Goal: Task Accomplishment & Management: Use online tool/utility

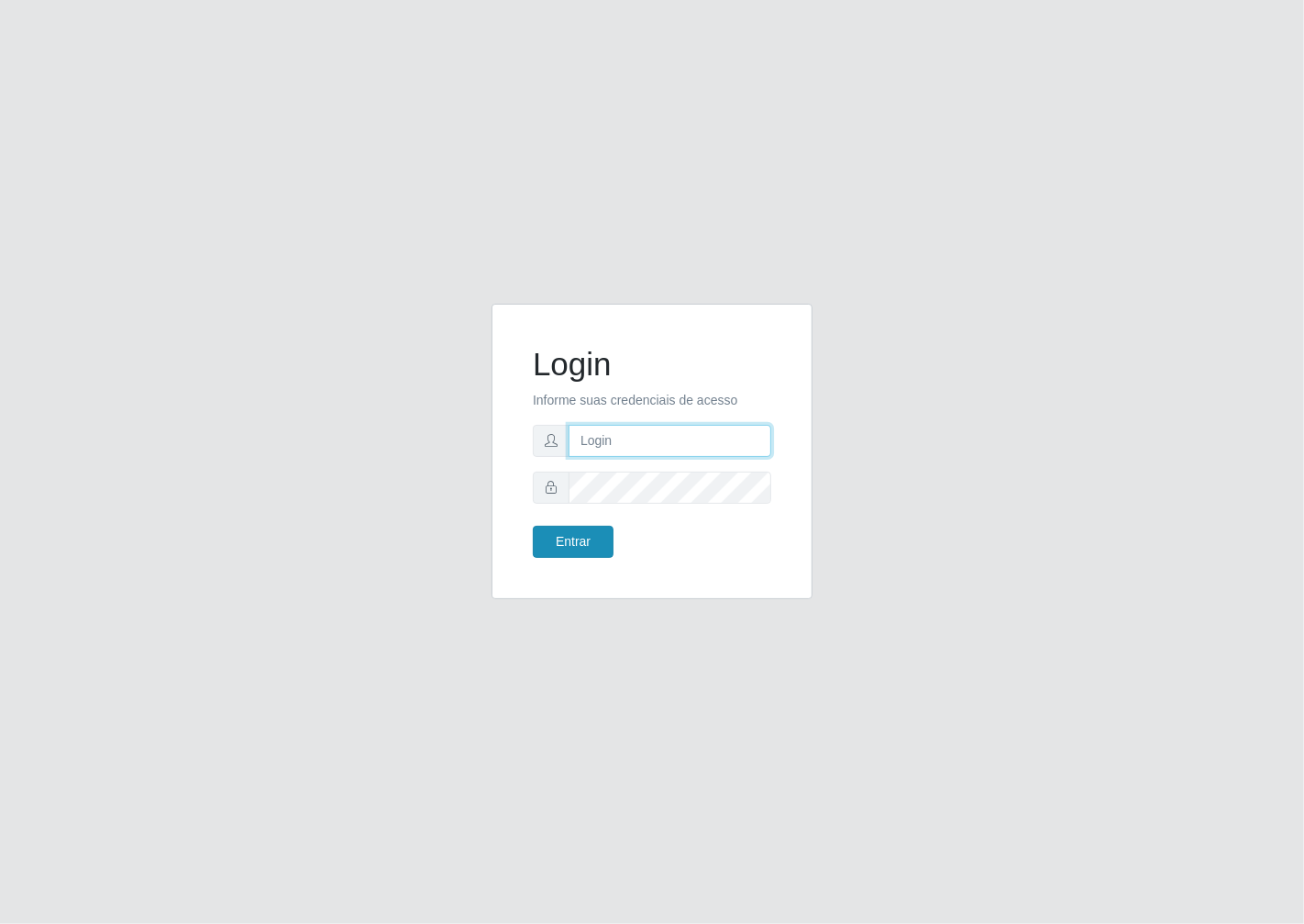
type input "janaina@iwof"
click at [557, 538] on button "Entrar" at bounding box center [574, 541] width 81 height 33
click at [555, 539] on button "Entrar" at bounding box center [574, 541] width 81 height 33
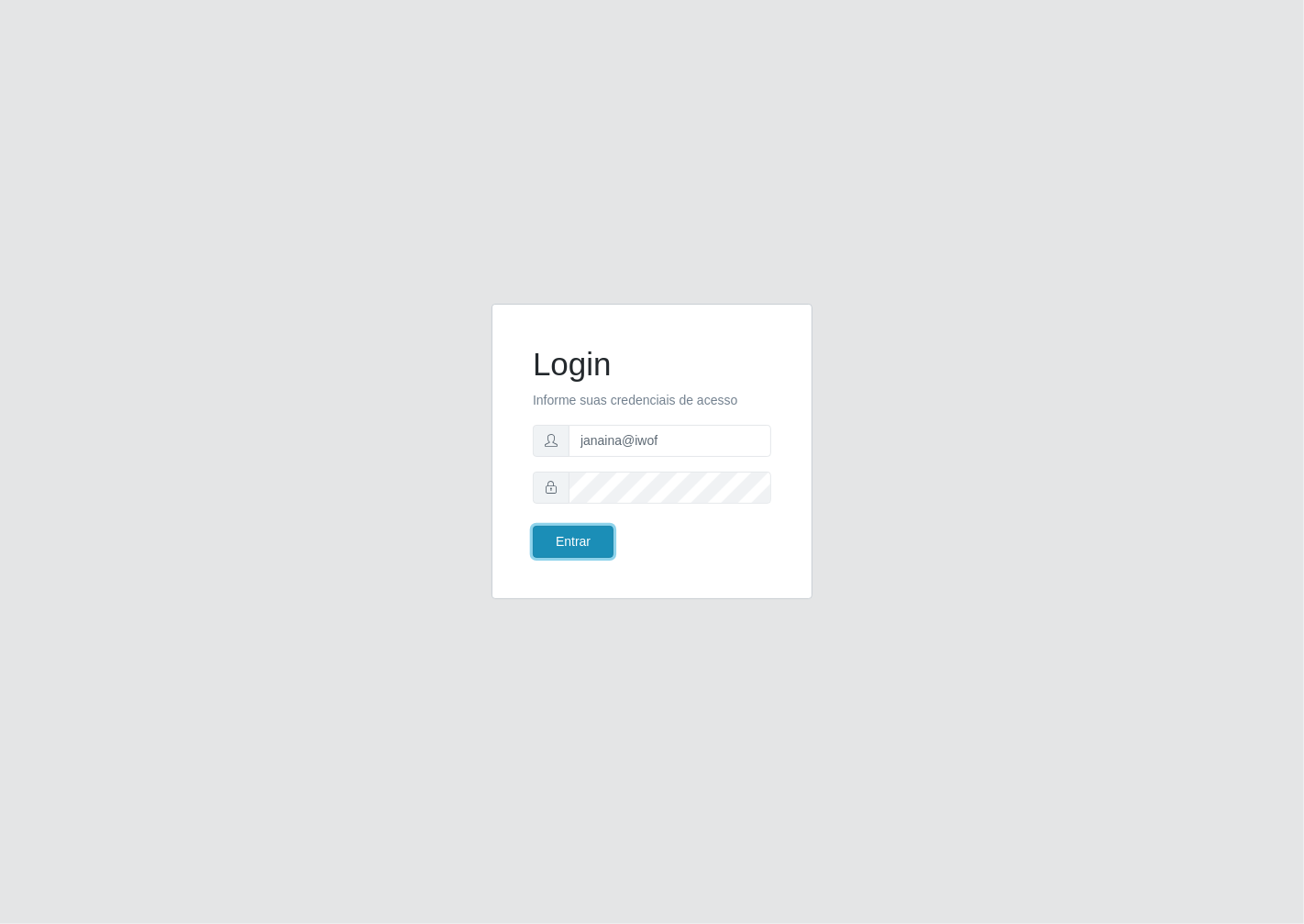
click at [555, 539] on button "Entrar" at bounding box center [574, 541] width 81 height 33
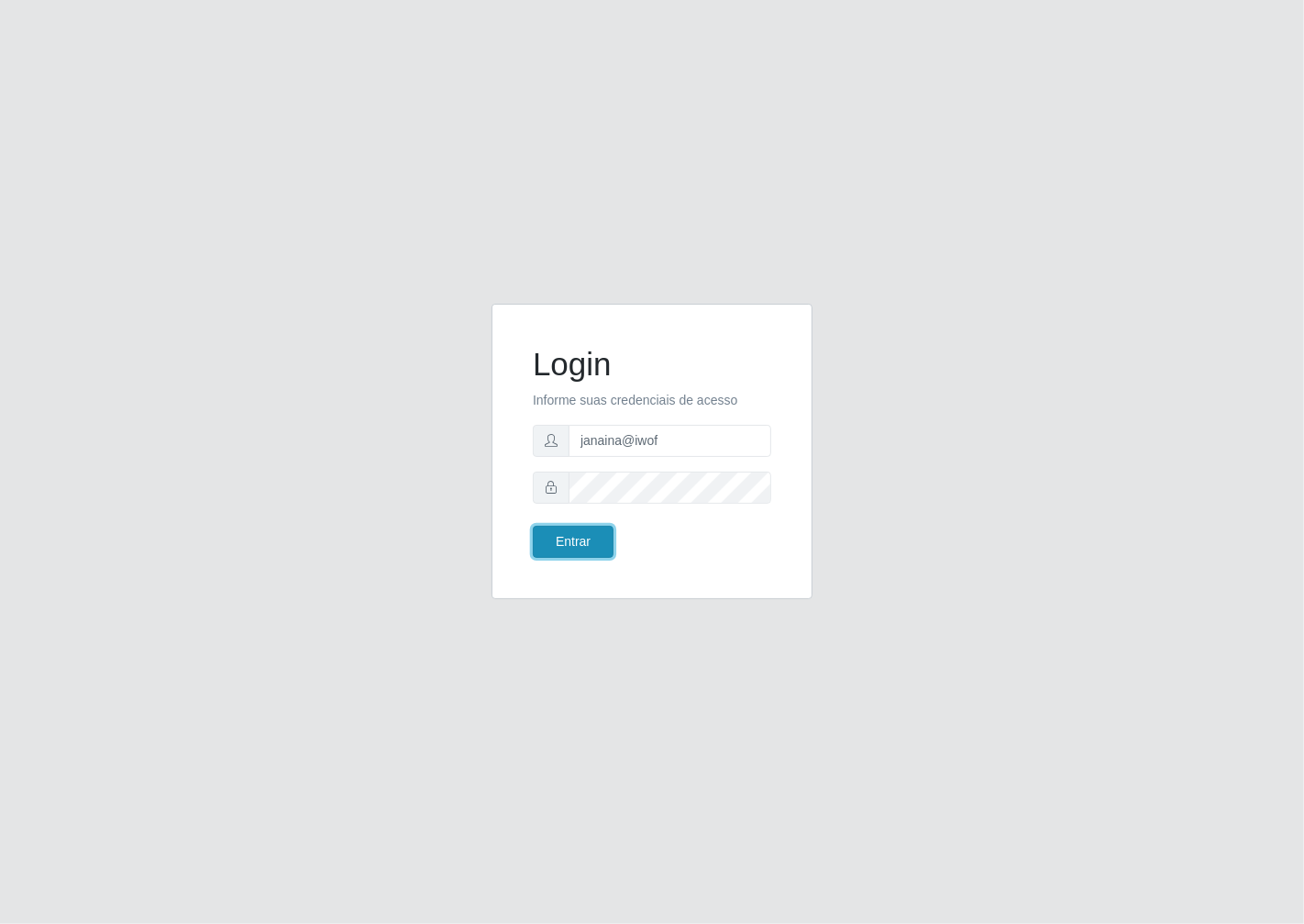
click at [557, 542] on button "Entrar" at bounding box center [574, 541] width 81 height 33
drag, startPoint x: 551, startPoint y: 584, endPoint x: 575, endPoint y: 585, distance: 24.0
click at [555, 601] on div "Login Informe suas credenciais de acesso janaina@iwof Entrar" at bounding box center [652, 462] width 348 height 317
click at [588, 550] on button "Entrar" at bounding box center [574, 541] width 81 height 33
click at [585, 546] on button "Entrar" at bounding box center [574, 541] width 81 height 33
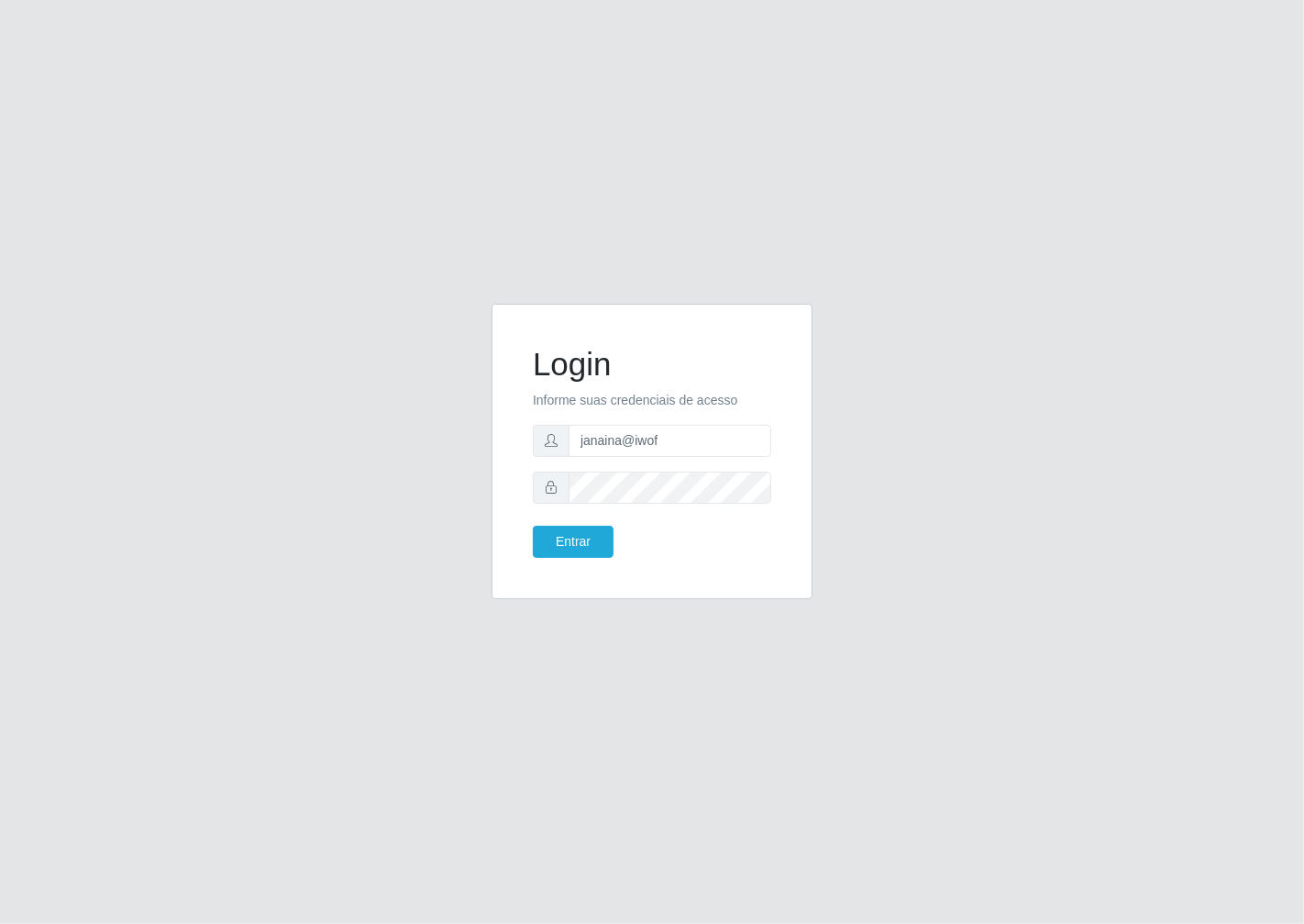
click at [587, 520] on form "Login Informe suas credenciais de acesso janaina@iwof Entrar" at bounding box center [652, 451] width 239 height 213
click at [588, 523] on form "Login Informe suas credenciais de acesso janaina@iwof Entrar" at bounding box center [652, 451] width 239 height 213
click at [577, 539] on button "Entrar" at bounding box center [574, 541] width 81 height 33
drag, startPoint x: 577, startPoint y: 539, endPoint x: 606, endPoint y: 524, distance: 32.6
click at [579, 544] on button "Entrar" at bounding box center [574, 541] width 81 height 33
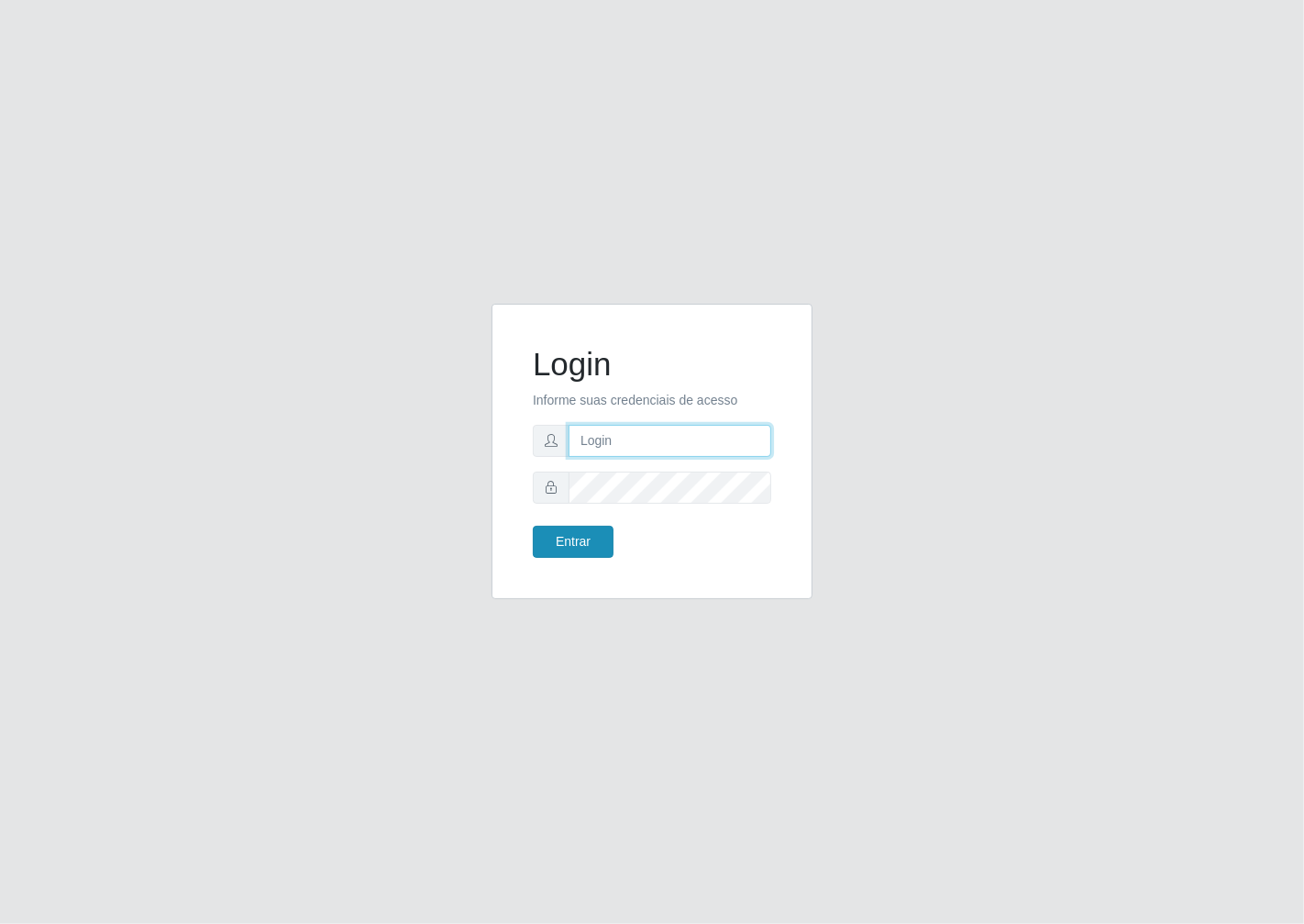
type input "janaina@iwof"
click at [575, 537] on button "Entrar" at bounding box center [574, 541] width 81 height 33
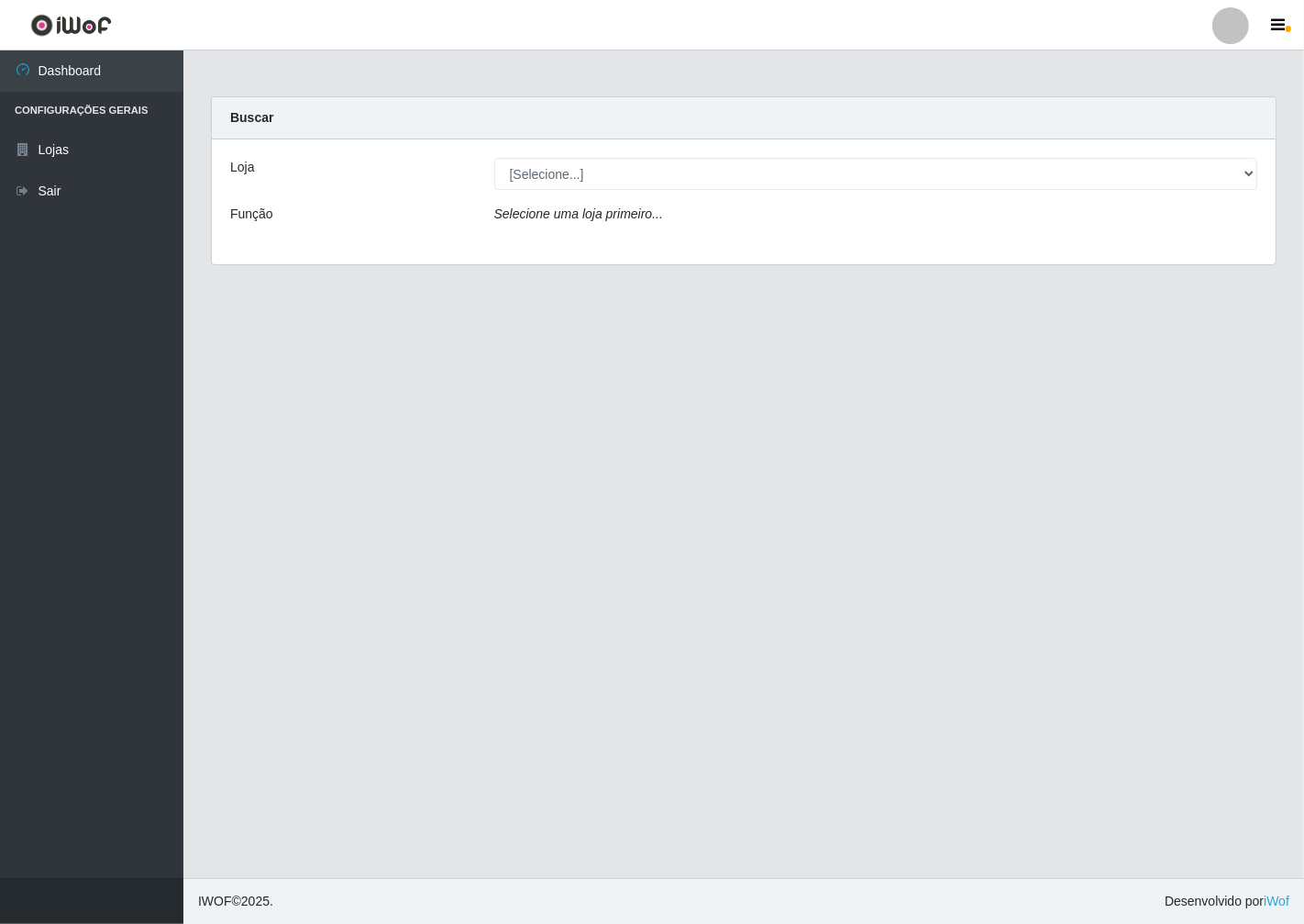
click at [1225, 148] on div "Loja [Selecione...] Minimercado Filezão Função Selecione uma loja primeiro..." at bounding box center [744, 201] width 1064 height 124
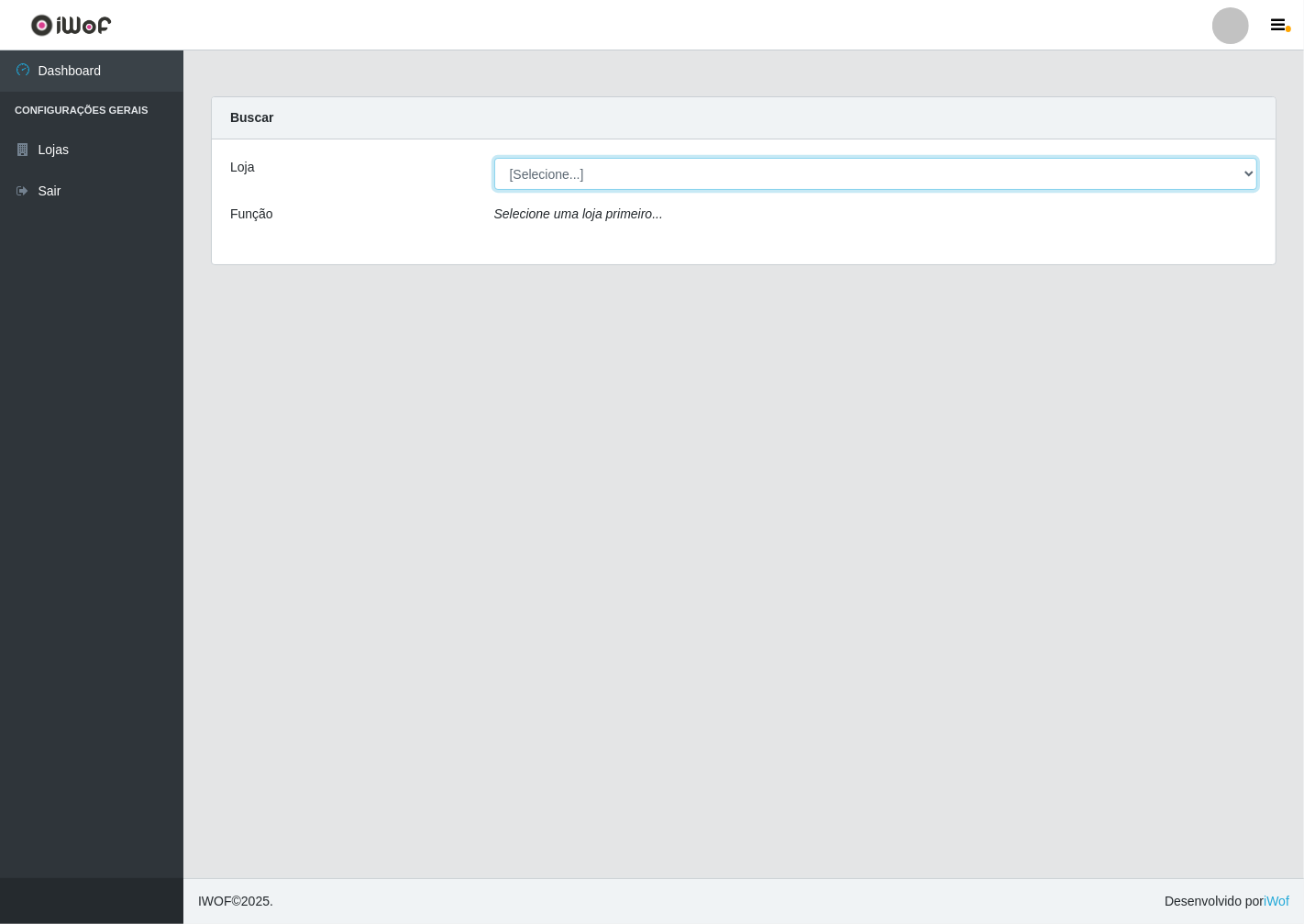
click at [1240, 175] on select "[Selecione...] Minimercado Filezão" at bounding box center [877, 174] width 764 height 33
select select "204"
click at [495, 158] on select "[Selecione...] Minimercado Filezão" at bounding box center [877, 174] width 764 height 33
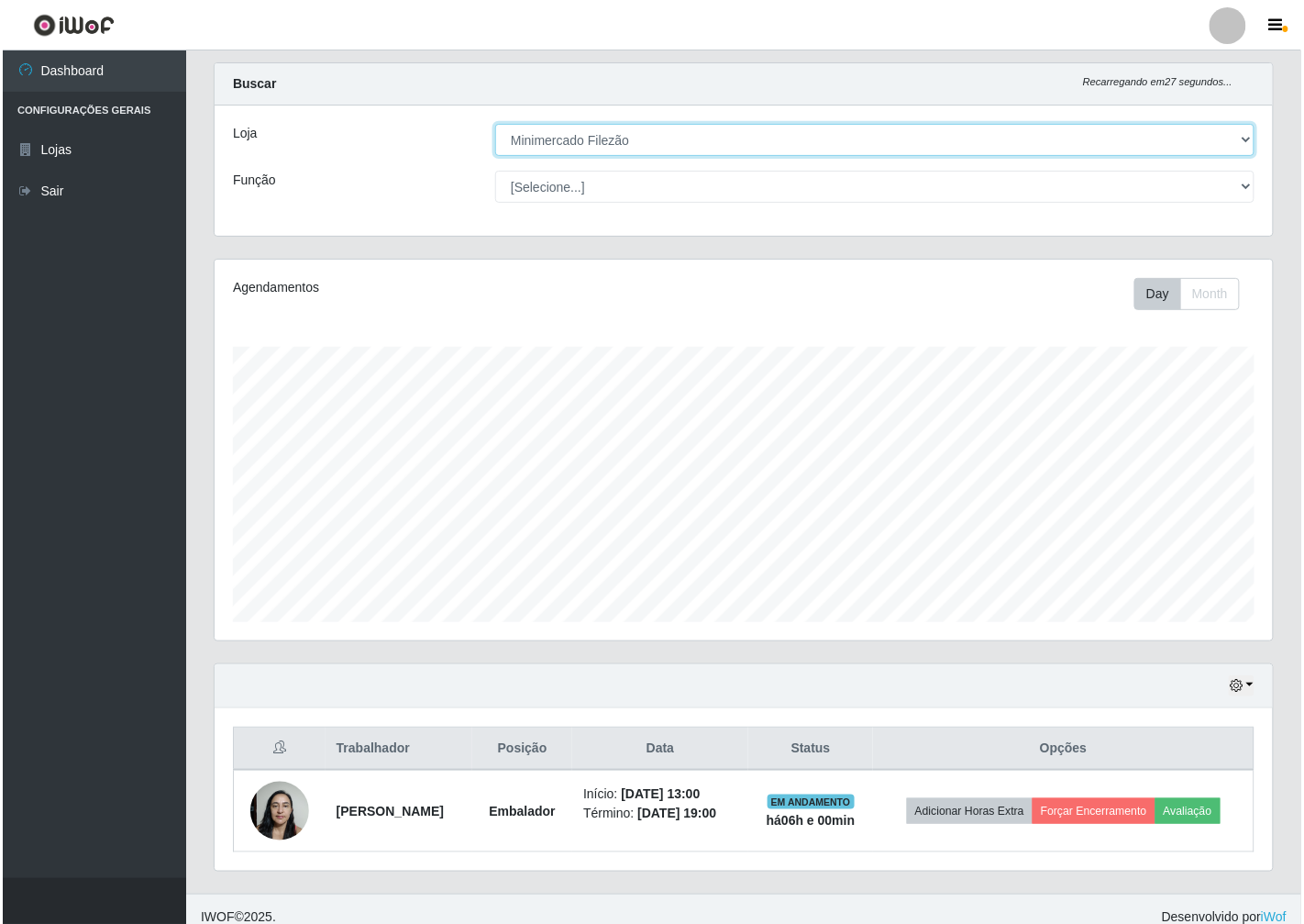
scroll to position [48, 0]
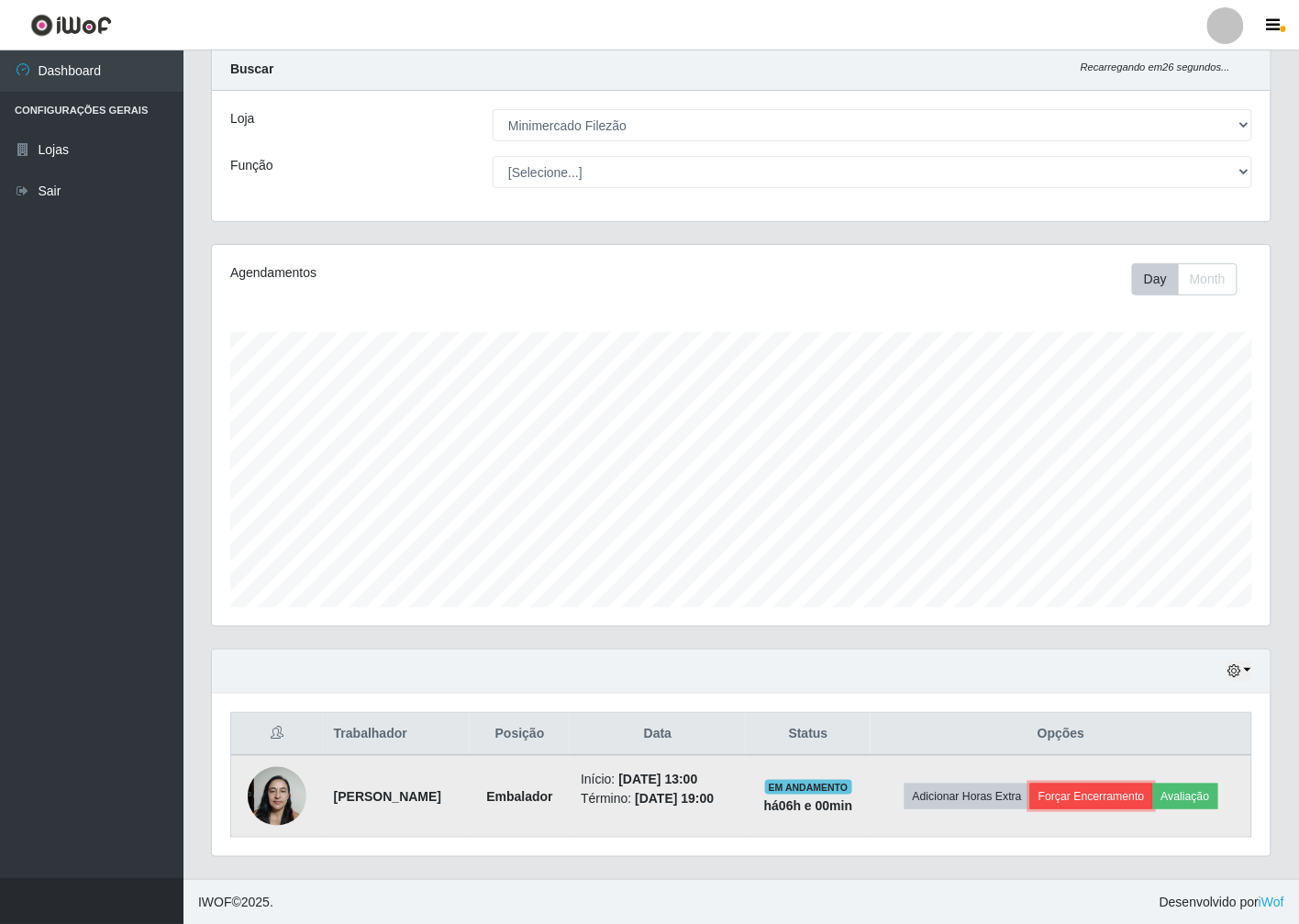
click at [1119, 790] on button "Forçar Encerramento" at bounding box center [1091, 796] width 122 height 26
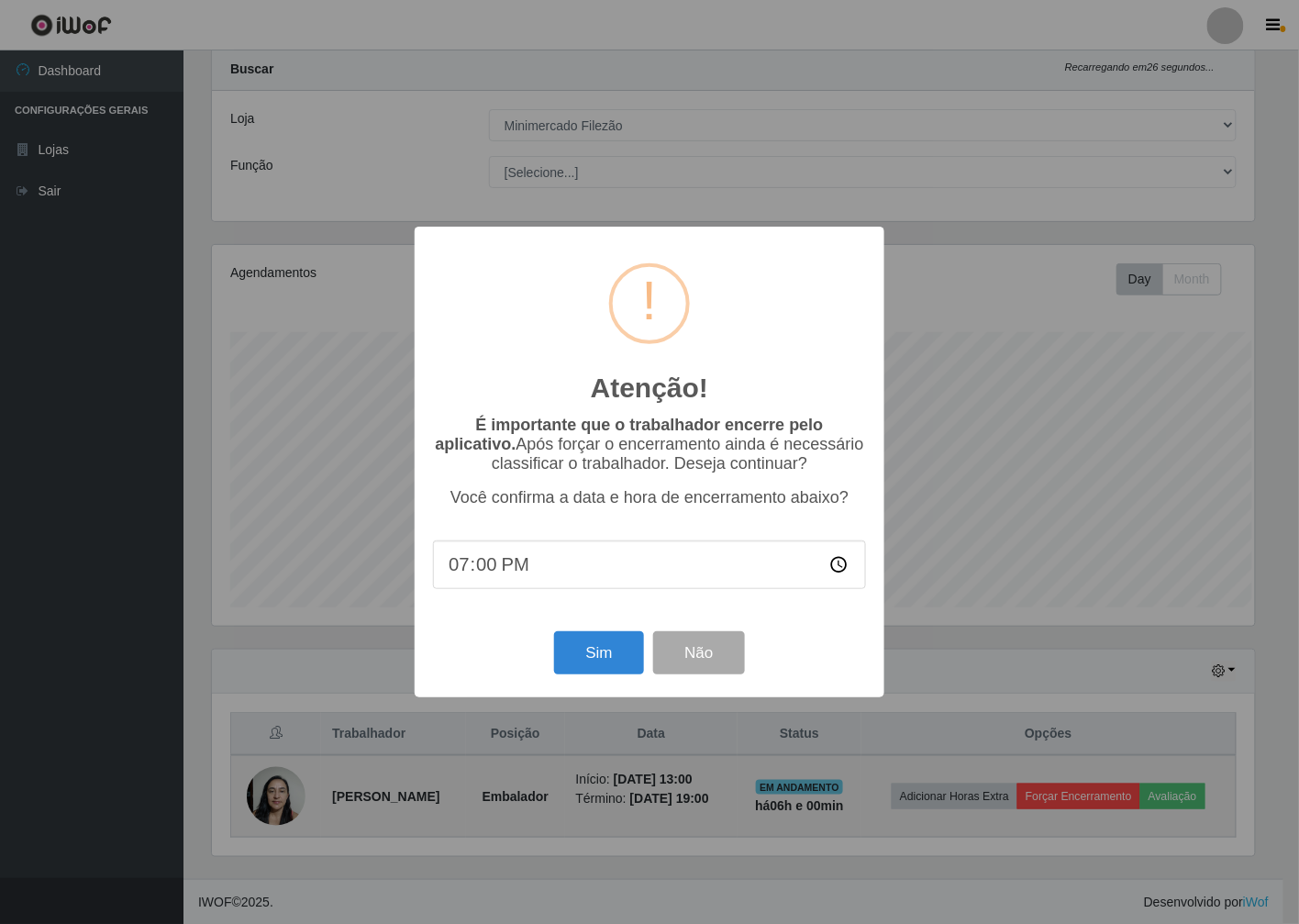
scroll to position [380, 1047]
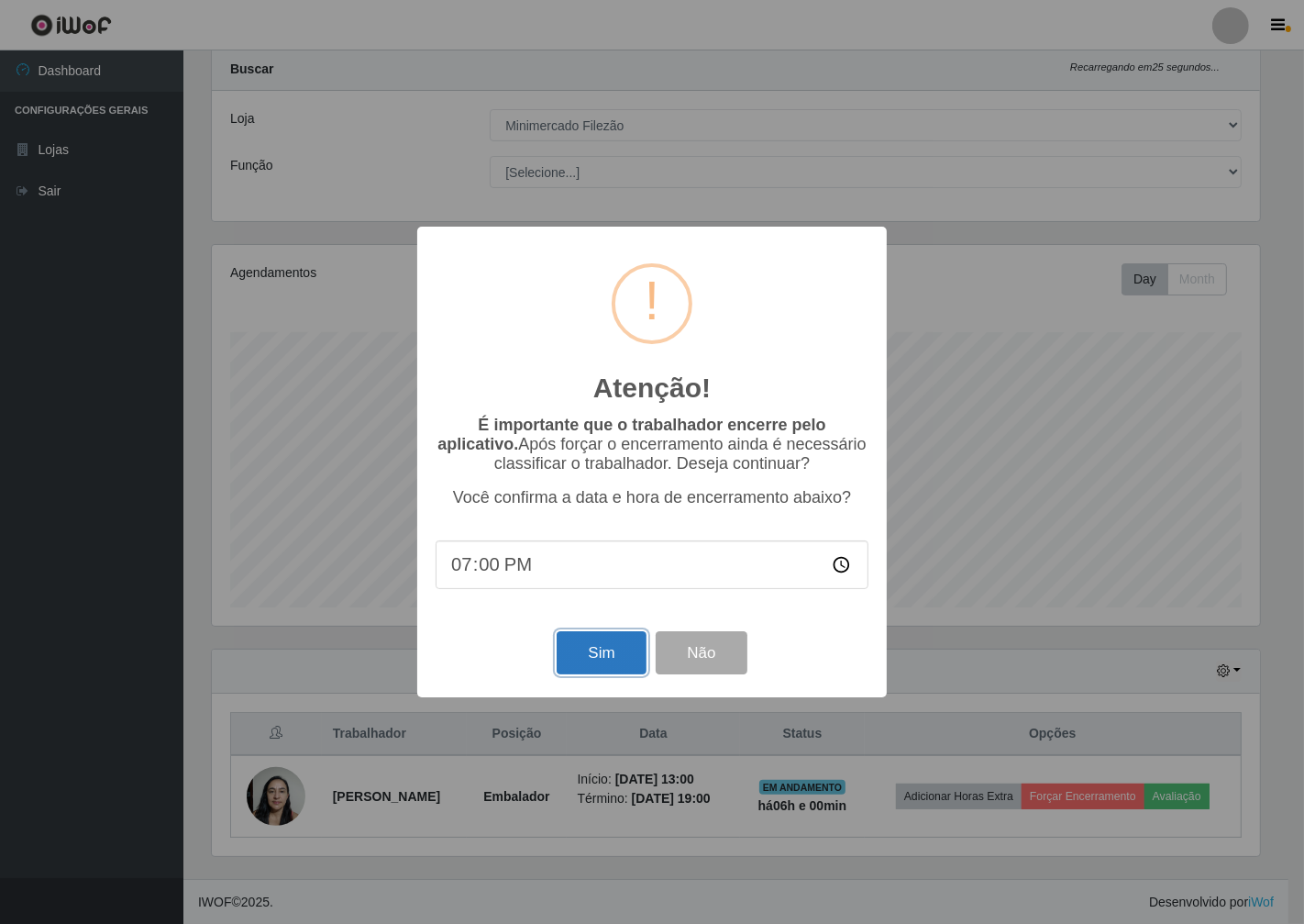
click at [624, 673] on button "Sim" at bounding box center [601, 653] width 89 height 43
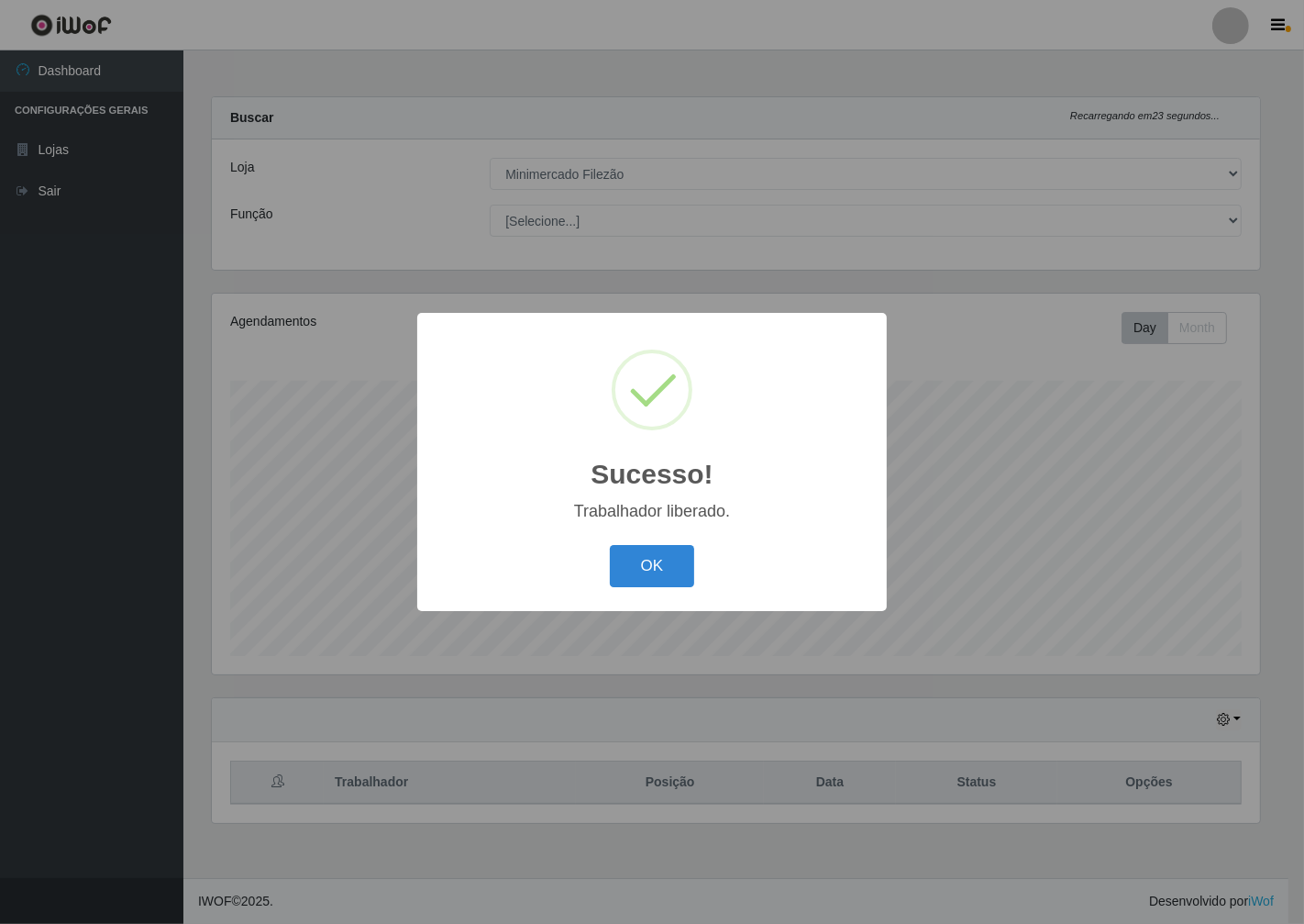
click at [675, 591] on div "OK Cancel" at bounding box center [652, 565] width 433 height 52
click at [663, 563] on button "OK" at bounding box center [652, 567] width 85 height 43
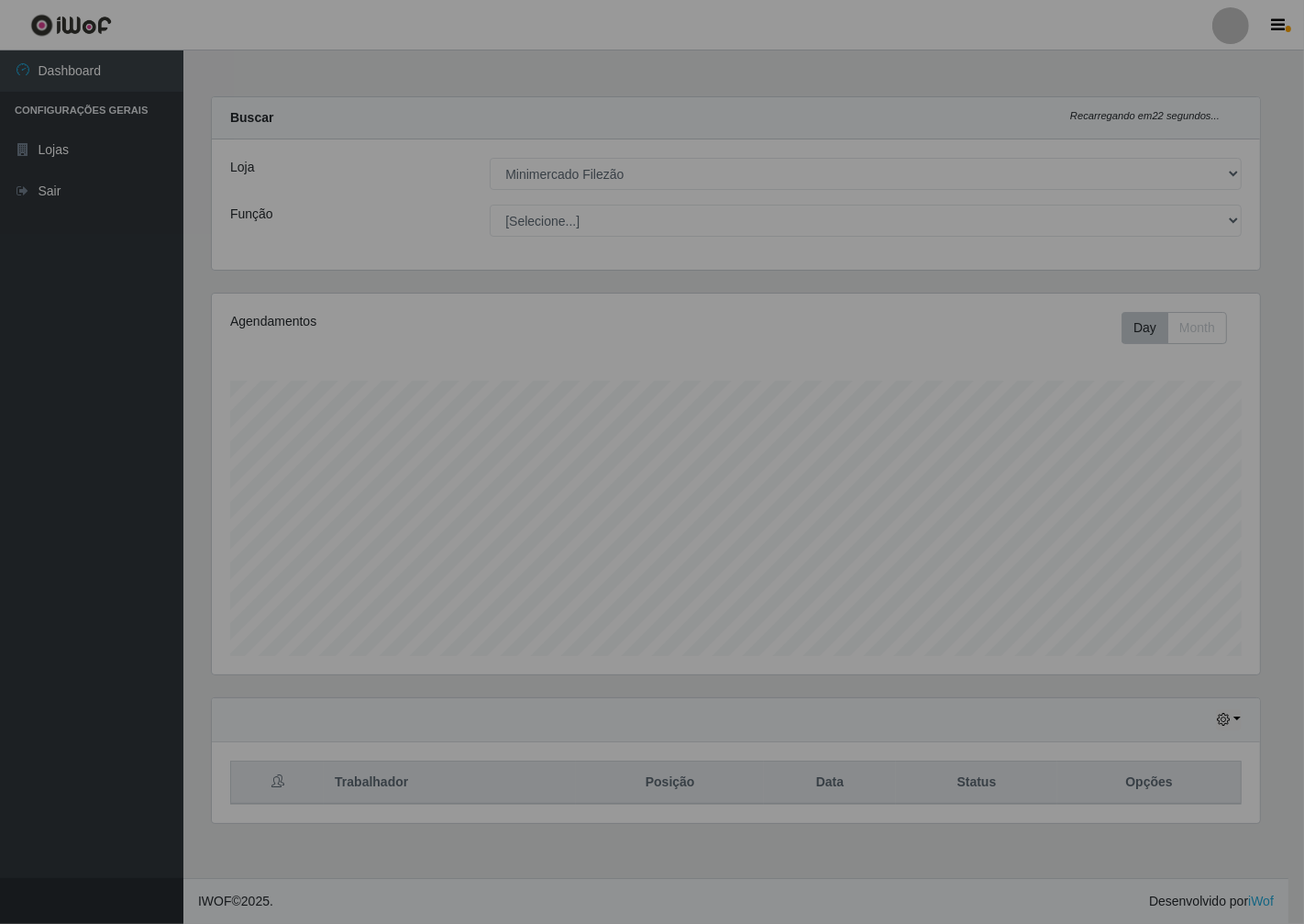
scroll to position [380, 1064]
